Goal: Information Seeking & Learning: Compare options

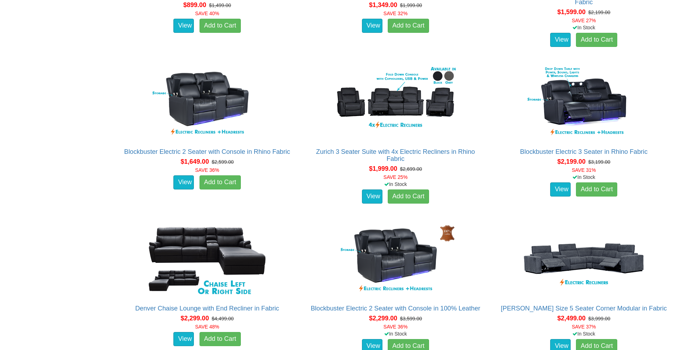
scroll to position [596, 0]
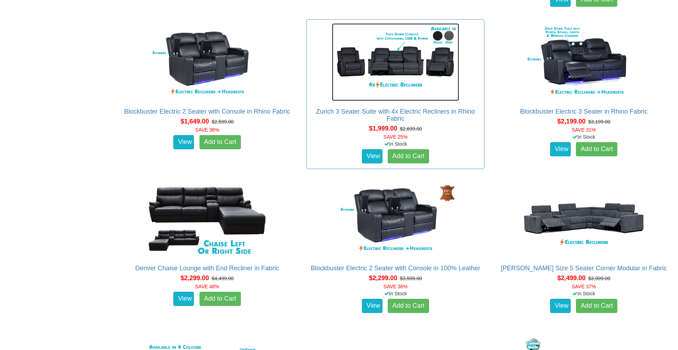
click at [379, 65] on img at bounding box center [395, 62] width 127 height 78
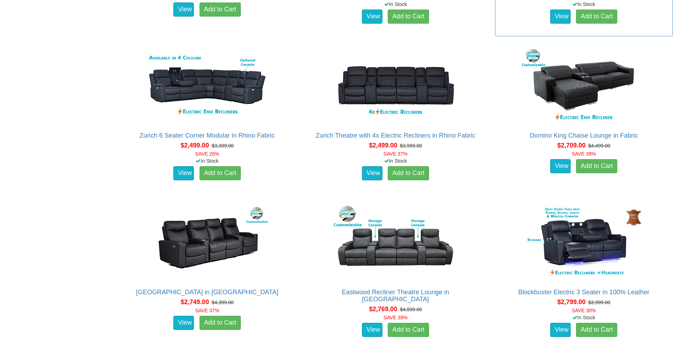
scroll to position [892, 0]
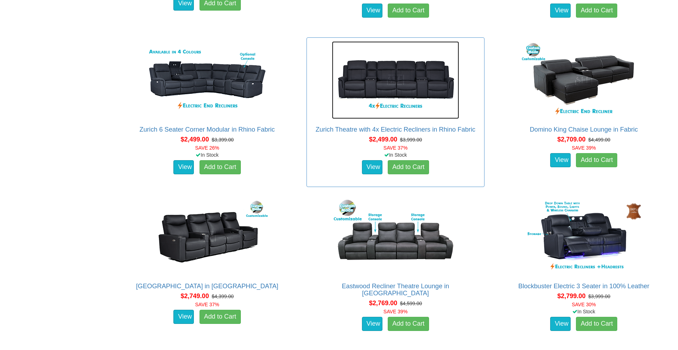
click at [400, 88] on img at bounding box center [395, 80] width 127 height 78
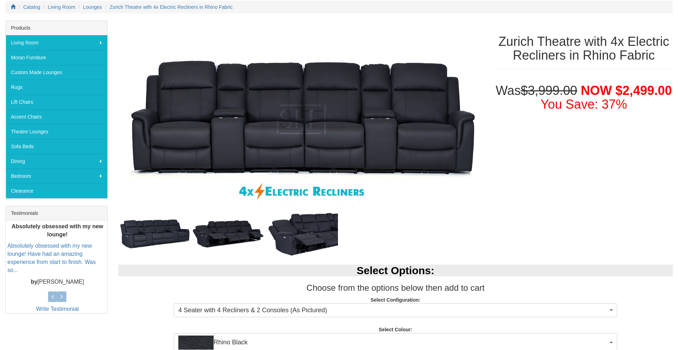
scroll to position [118, 0]
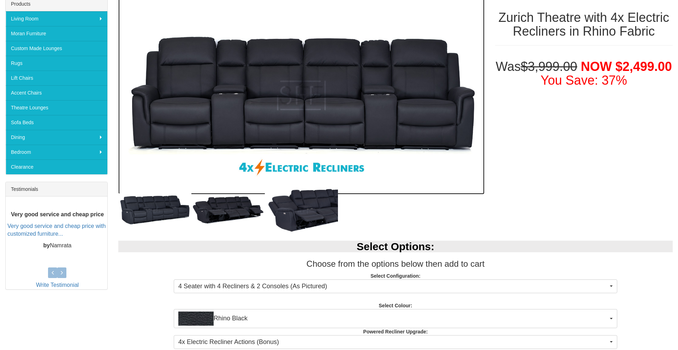
click at [237, 120] on img at bounding box center [301, 95] width 366 height 198
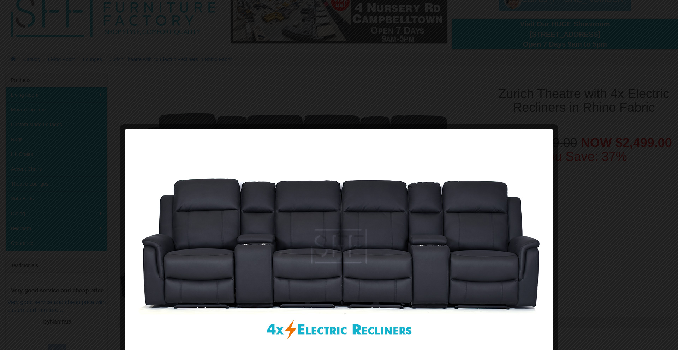
scroll to position [0, 0]
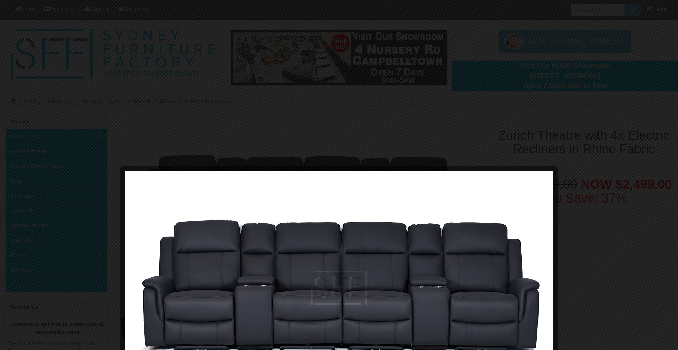
click at [274, 149] on div at bounding box center [339, 175] width 678 height 350
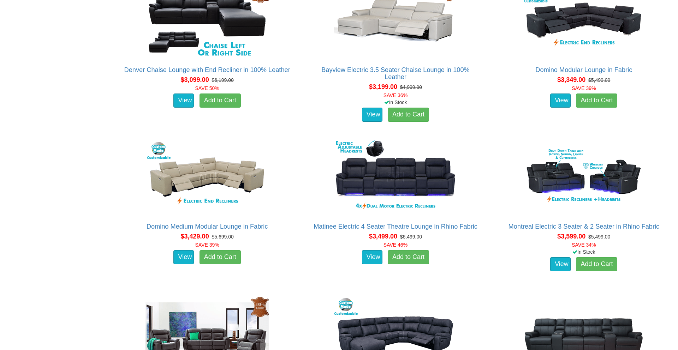
scroll to position [1488, 0]
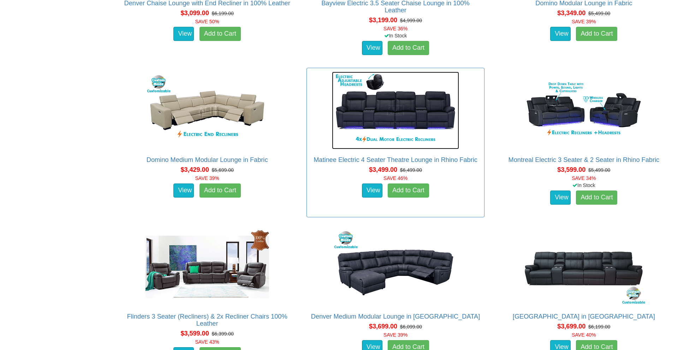
click at [405, 123] on img at bounding box center [395, 111] width 127 height 78
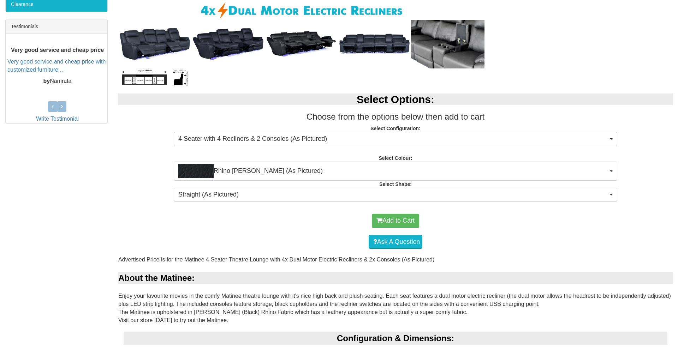
scroll to position [283, 0]
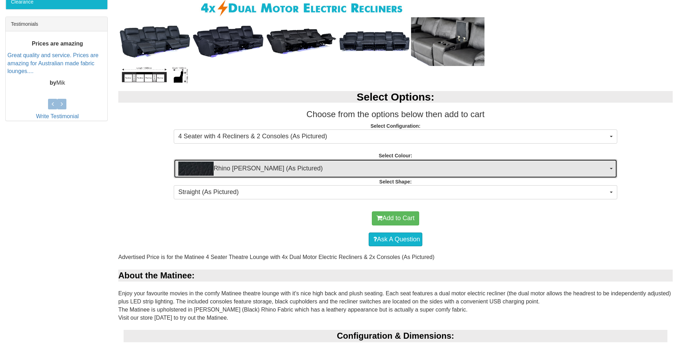
click at [610, 168] on span "button" at bounding box center [611, 168] width 3 height 1
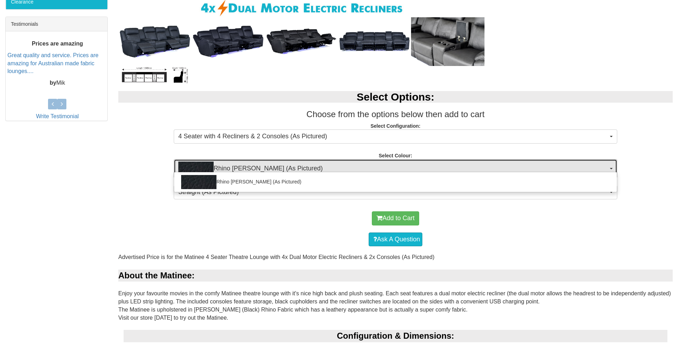
click at [610, 168] on span "button" at bounding box center [611, 168] width 3 height 1
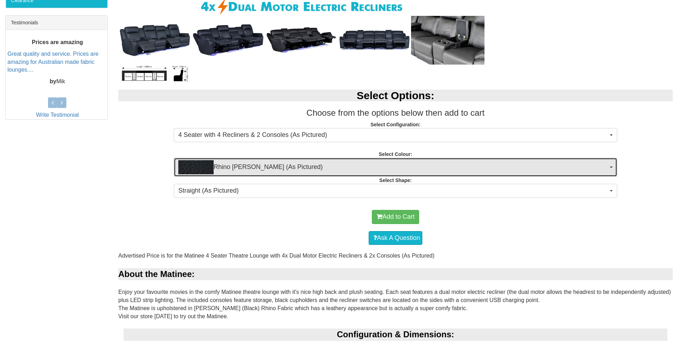
scroll to position [284, 0]
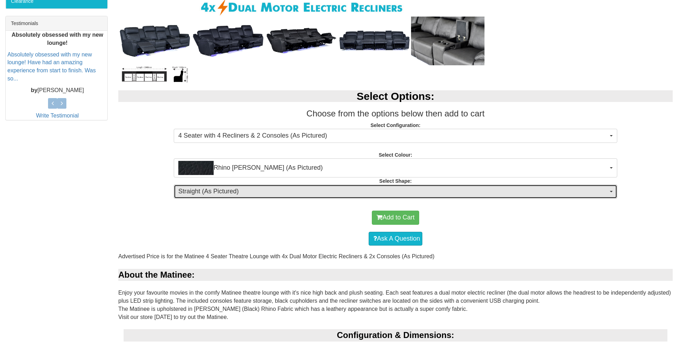
click at [609, 190] on button "Straight (As Pictured)" at bounding box center [395, 192] width 443 height 14
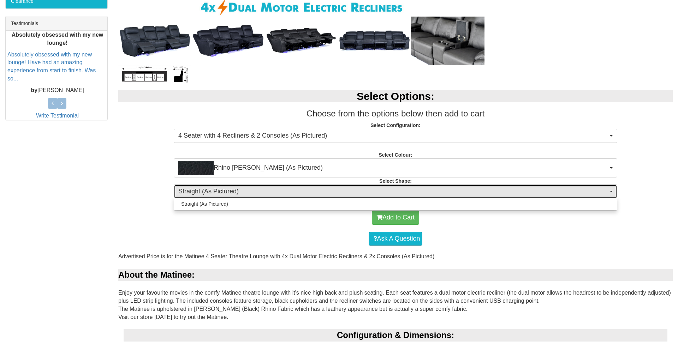
click at [609, 190] on button "Straight (As Pictured)" at bounding box center [395, 192] width 443 height 14
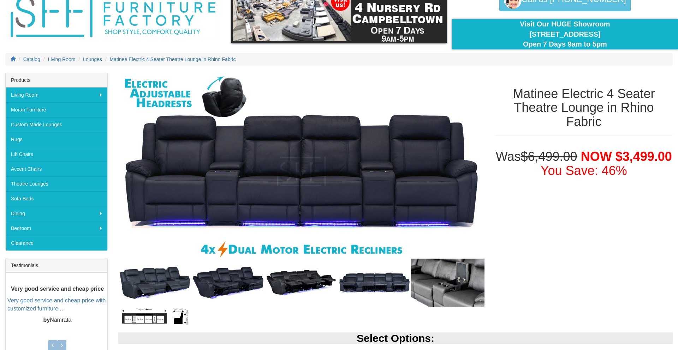
scroll to position [0, 0]
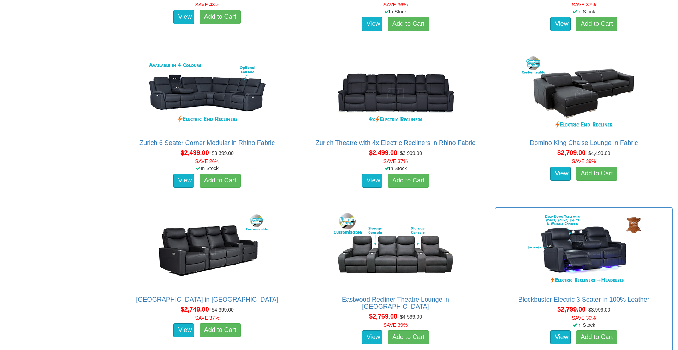
scroll to position [859, 0]
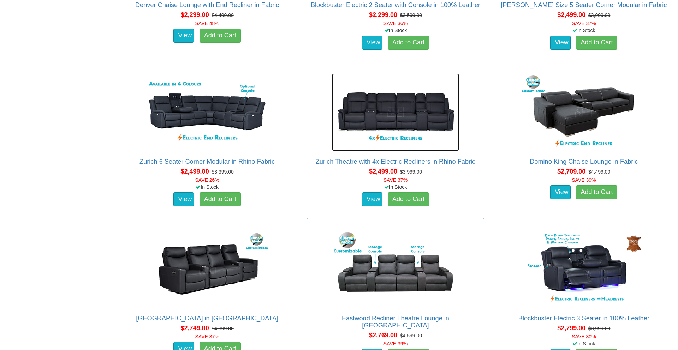
click at [398, 129] on img at bounding box center [395, 112] width 127 height 78
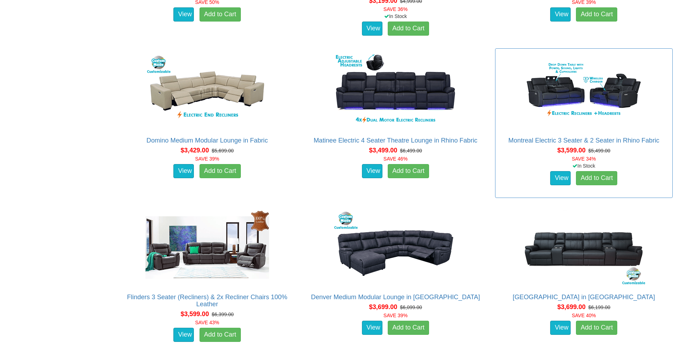
scroll to position [1524, 0]
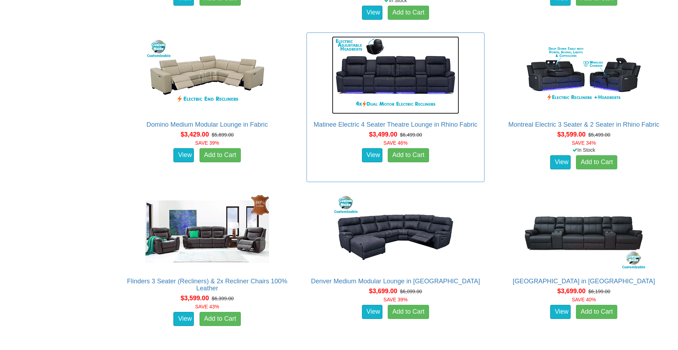
click at [363, 77] on img at bounding box center [395, 75] width 127 height 78
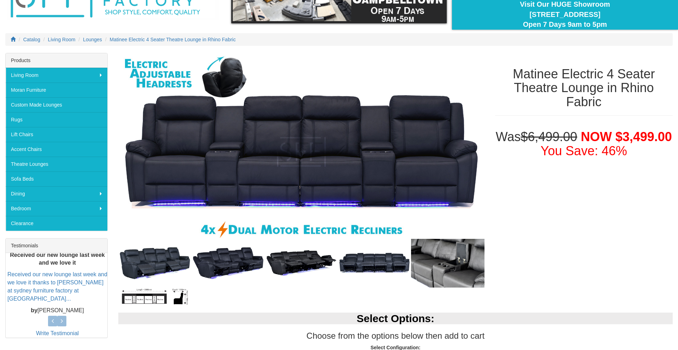
scroll to position [81, 0]
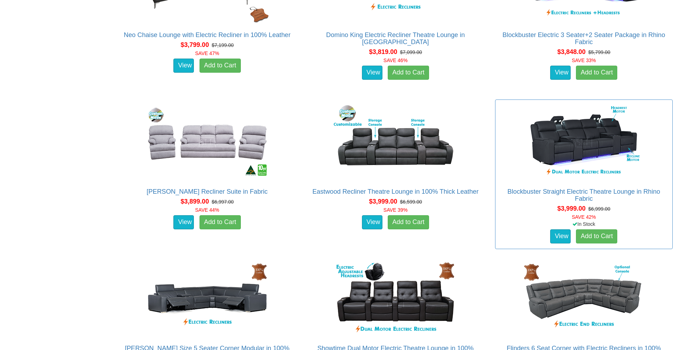
scroll to position [2084, 0]
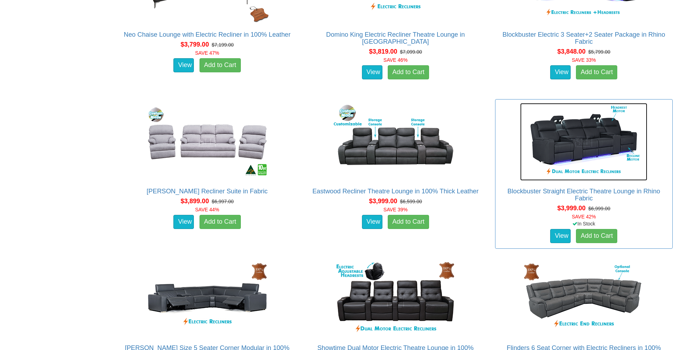
click at [559, 147] on img at bounding box center [583, 142] width 127 height 78
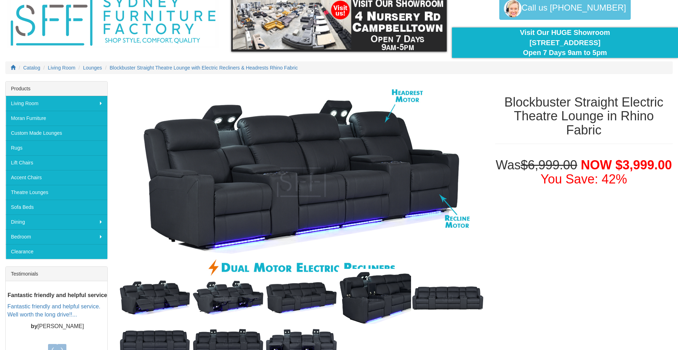
scroll to position [21, 0]
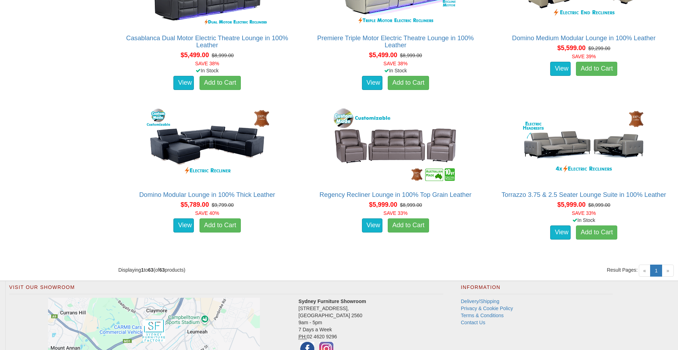
scroll to position [3563, 0]
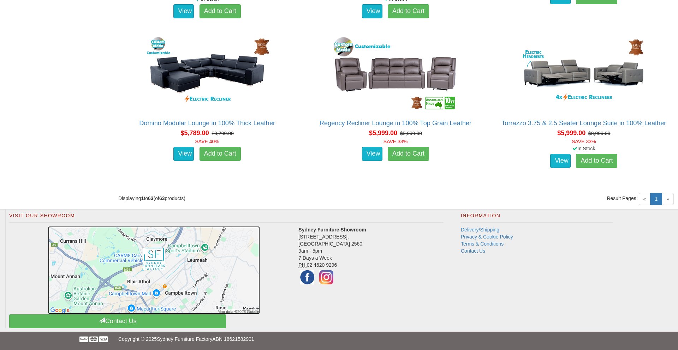
click at [172, 273] on img at bounding box center [154, 270] width 212 height 88
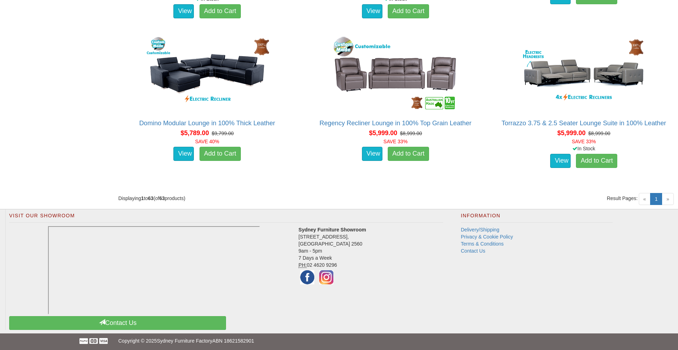
click at [300, 297] on div "Visit Our Showroom Sydney Furniture Showroom [STREET_ADDRESS] 9am - 5pm 7 Days …" at bounding box center [225, 270] width 441 height 120
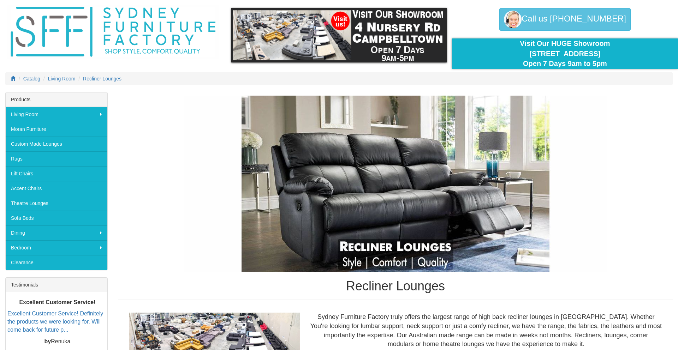
scroll to position [0, 0]
